Goal: Task Accomplishment & Management: Use online tool/utility

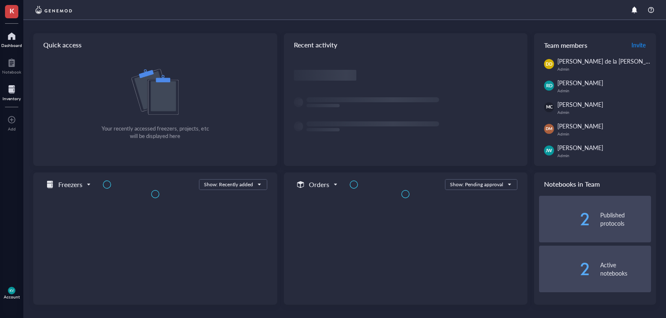
click at [10, 87] on div at bounding box center [11, 89] width 18 height 13
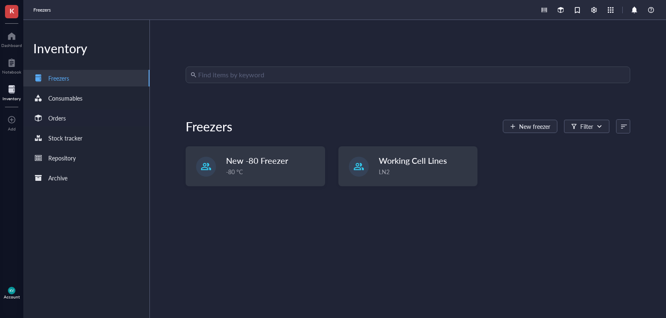
click at [92, 120] on div "Orders" at bounding box center [86, 118] width 126 height 17
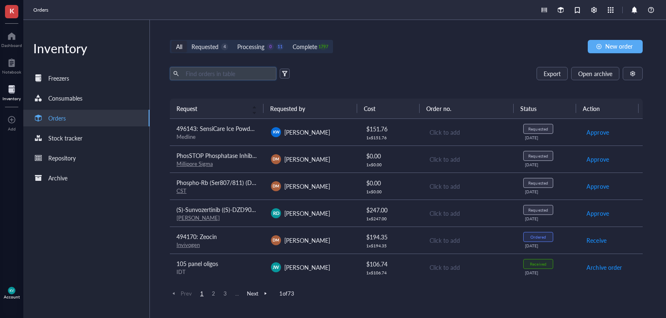
click at [238, 75] on input "text" at bounding box center [227, 73] width 91 height 12
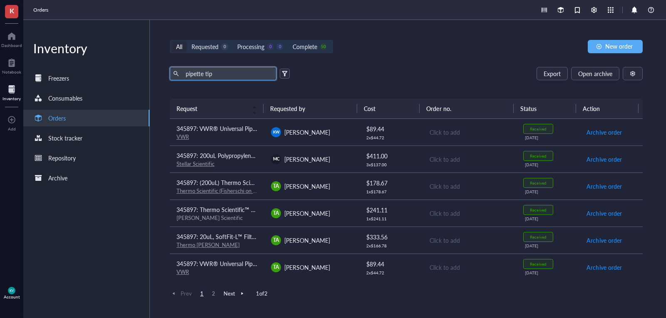
type input "pipette tip"
click at [239, 136] on div "VWR" at bounding box center [216, 136] width 81 height 7
click at [79, 112] on div "Orders" at bounding box center [86, 118] width 126 height 17
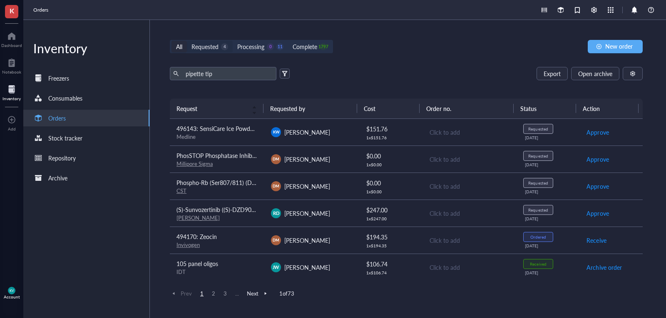
click at [210, 47] on div "Requested" at bounding box center [204, 46] width 27 height 9
click at [187, 41] on input "Requested 4" at bounding box center [187, 41] width 0 height 0
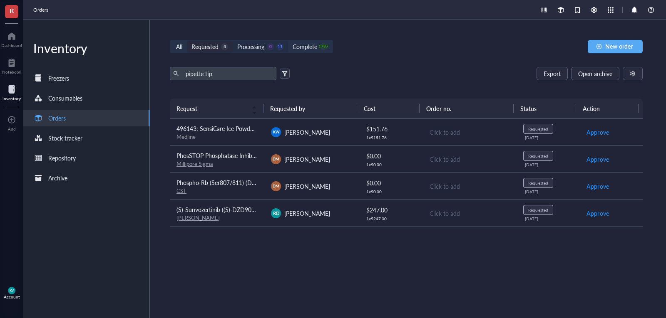
click at [260, 48] on div "Processing" at bounding box center [250, 46] width 27 height 9
click at [233, 41] on input "Processing 0 11" at bounding box center [233, 41] width 0 height 0
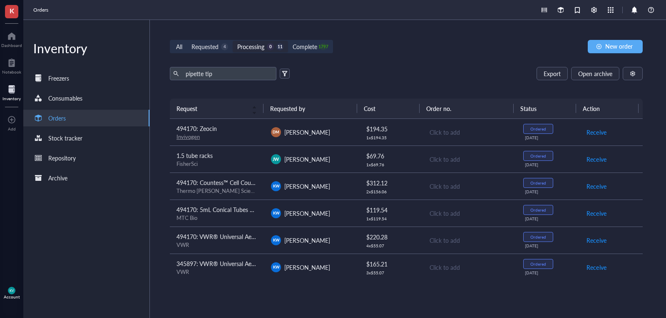
click at [273, 47] on div "0" at bounding box center [270, 46] width 7 height 7
click at [233, 41] on input "Processing 0 11" at bounding box center [233, 41] width 0 height 0
click at [431, 64] on div "All Requested 4 Processing 0 11 Complete 1797 New order pipette tip Export Open…" at bounding box center [406, 169] width 513 height 298
click at [244, 274] on div "VWR" at bounding box center [216, 271] width 81 height 7
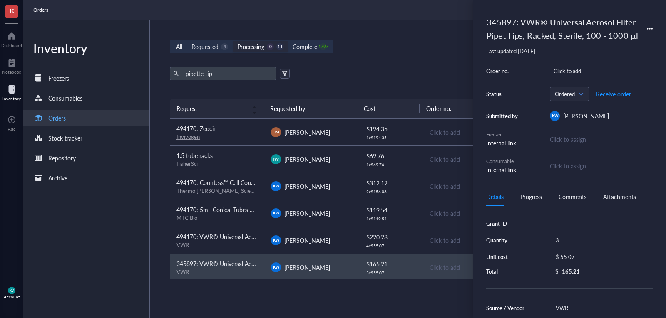
click at [238, 241] on span "494170: VWR® Universal Aerosol Filter Pipet Tips, Racked, Sterile, 100 - 1000 µl" at bounding box center [280, 237] width 208 height 8
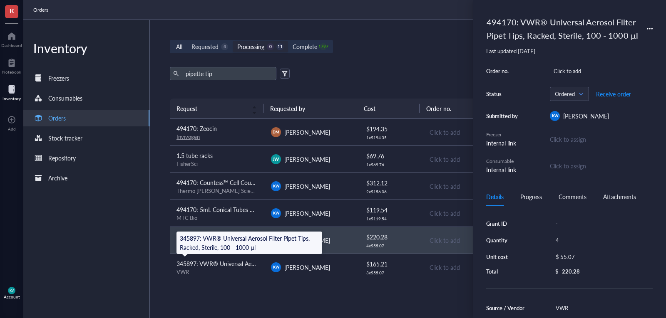
click at [237, 263] on span "345897: VWR® Universal Aerosol Filter Pipet Tips, Racked, Sterile, 100 - 1000 µl" at bounding box center [280, 264] width 208 height 8
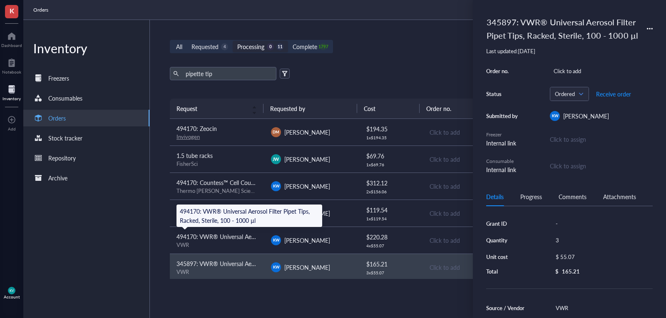
click at [251, 241] on span "494170: VWR® Universal Aerosol Filter Pipet Tips, Racked, Sterile, 100 - 1000 µl" at bounding box center [280, 237] width 208 height 8
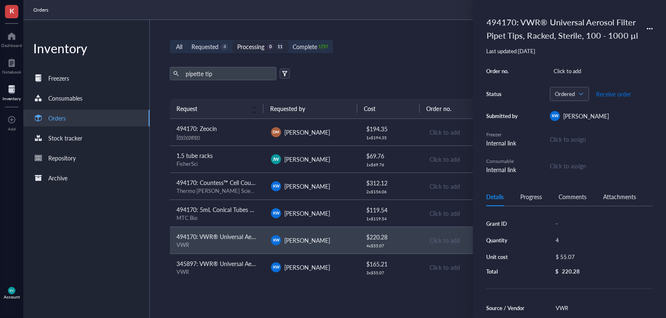
click at [617, 92] on span "Receive order" at bounding box center [613, 94] width 35 height 7
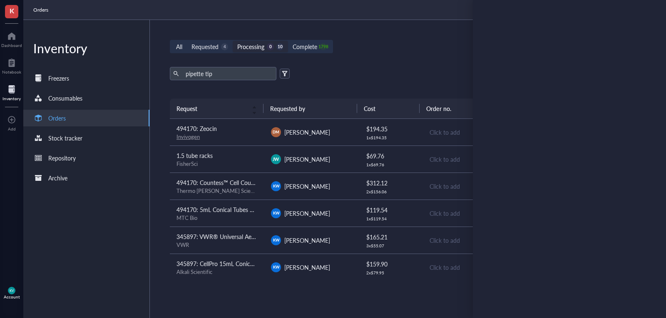
click at [115, 240] on div "Inventory Freezers Consumables Orders Stock tracker Repository Archive" at bounding box center [86, 169] width 126 height 298
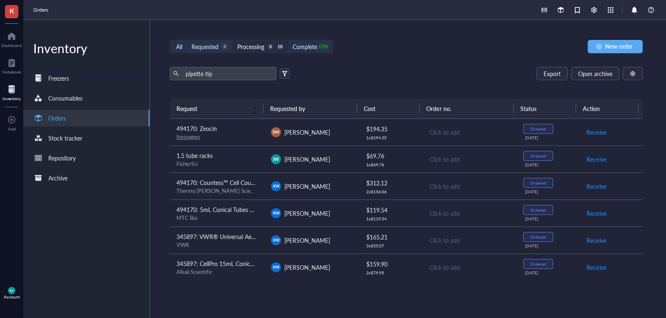
click at [87, 82] on div "Freezers" at bounding box center [86, 78] width 126 height 17
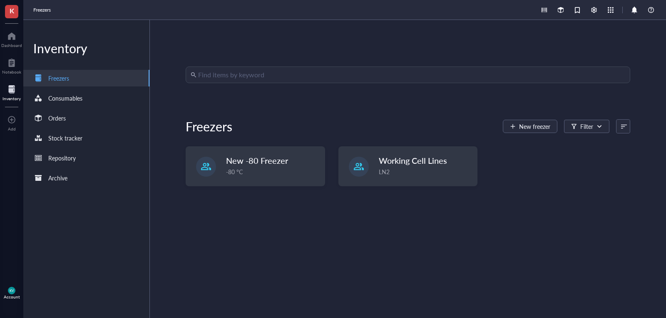
drag, startPoint x: 3, startPoint y: 293, endPoint x: 11, endPoint y: 293, distance: 7.9
click at [4, 293] on div "KV Account" at bounding box center [11, 293] width 23 height 23
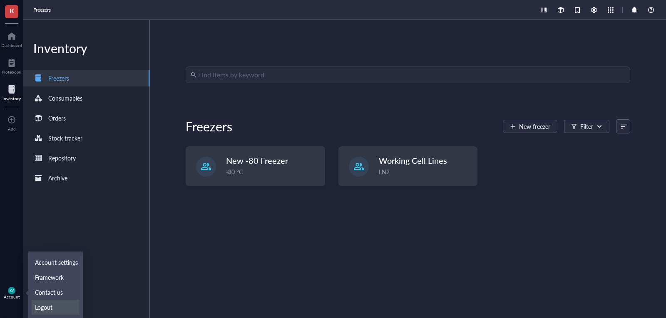
click at [55, 308] on link "Logout" at bounding box center [56, 307] width 48 height 15
